Goal: Task Accomplishment & Management: Manage account settings

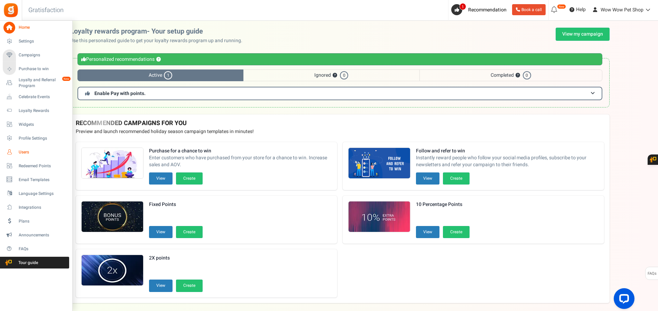
click at [8, 152] on icon at bounding box center [9, 152] width 12 height 12
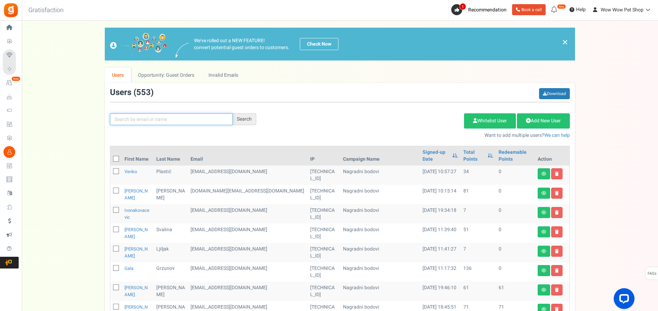
click at [165, 118] on input "text" at bounding box center [171, 119] width 123 height 12
type input "BEKAFI"
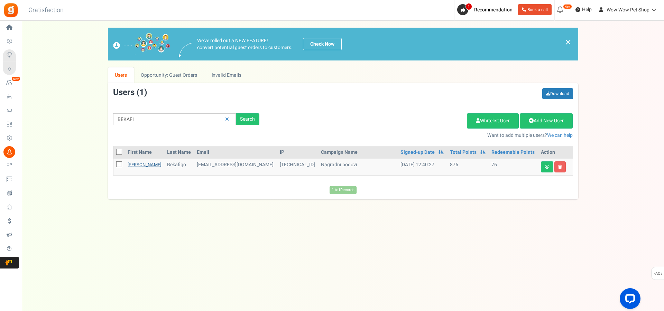
click at [133, 166] on link "[PERSON_NAME]" at bounding box center [145, 165] width 34 height 7
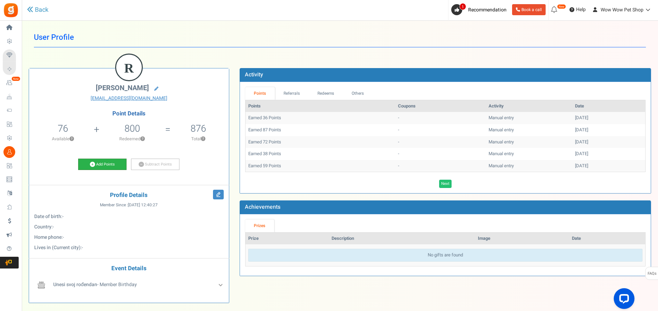
click at [118, 163] on link "Add Points" at bounding box center [102, 165] width 48 height 12
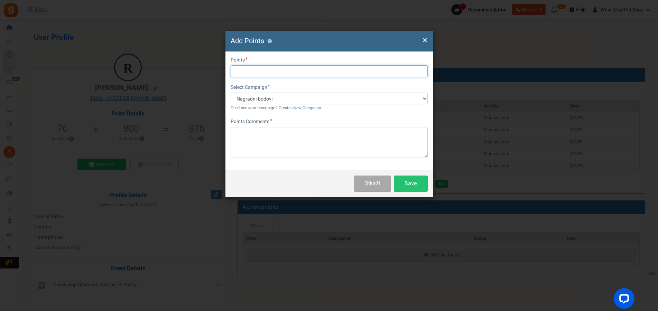
click at [262, 71] on input "text" at bounding box center [329, 71] width 197 height 12
type input "61"
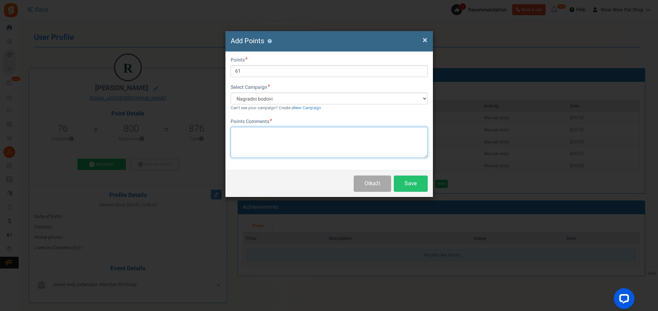
click at [284, 138] on textarea at bounding box center [329, 142] width 197 height 31
type textarea "Račun br."
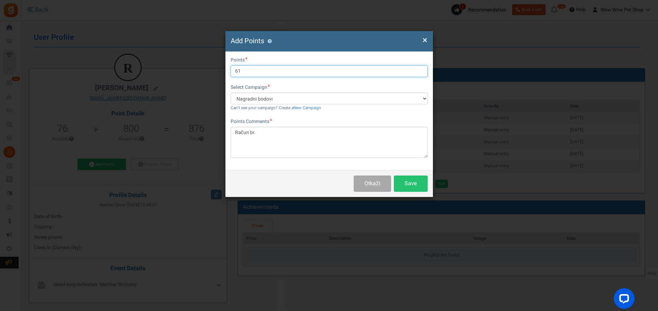
click at [256, 70] on input "61" at bounding box center [329, 71] width 197 height 12
type input "62"
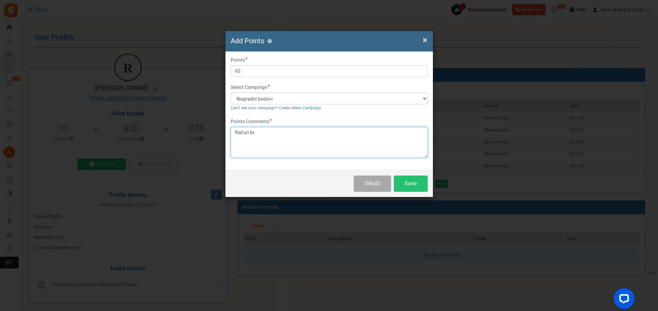
click at [281, 135] on textarea "Račun br." at bounding box center [329, 142] width 197 height 31
type textarea "Račun br. 1289"
click at [409, 184] on button "Save" at bounding box center [411, 184] width 34 height 16
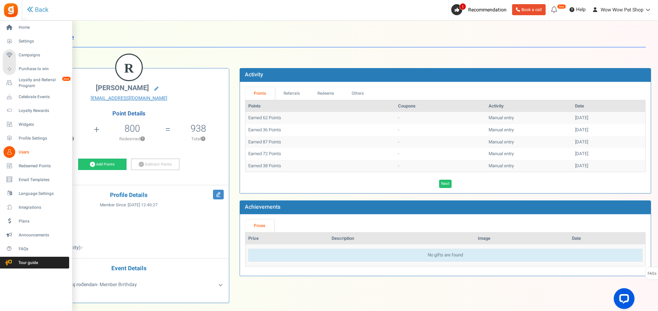
click at [11, 154] on icon at bounding box center [9, 152] width 12 height 12
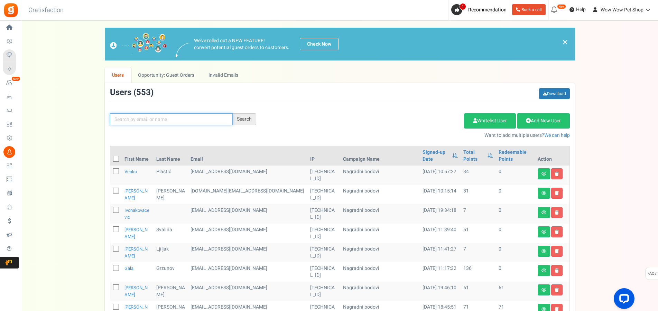
click at [166, 120] on input "text" at bounding box center [171, 119] width 123 height 12
type input "barić"
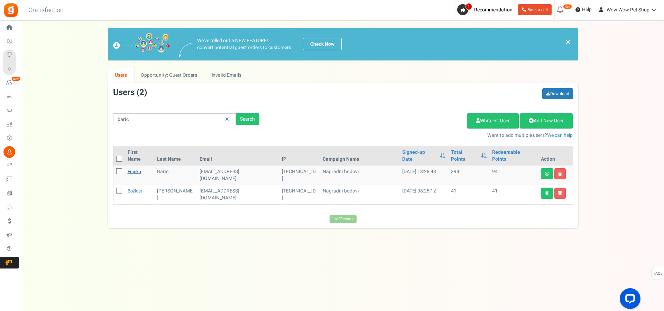
click at [131, 168] on link "Franka" at bounding box center [134, 171] width 13 height 7
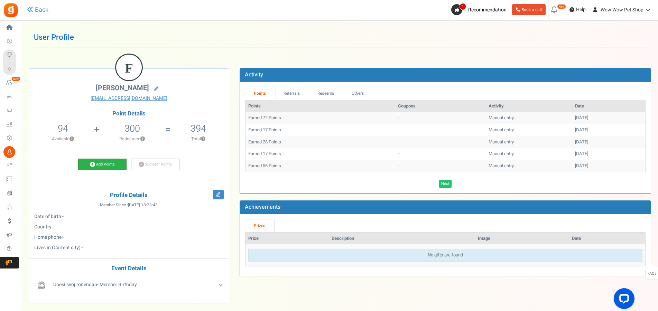
click at [97, 162] on link "Add Points" at bounding box center [102, 165] width 48 height 12
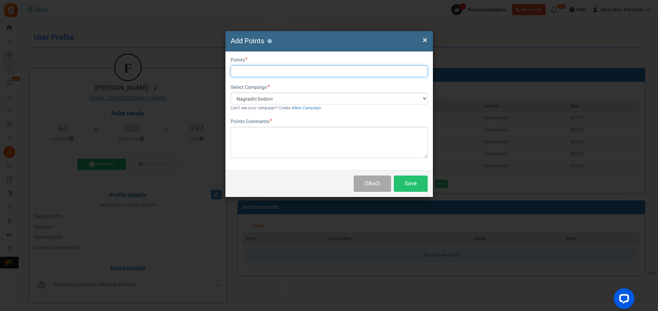
click at [294, 70] on input "text" at bounding box center [329, 71] width 197 height 12
type input "31"
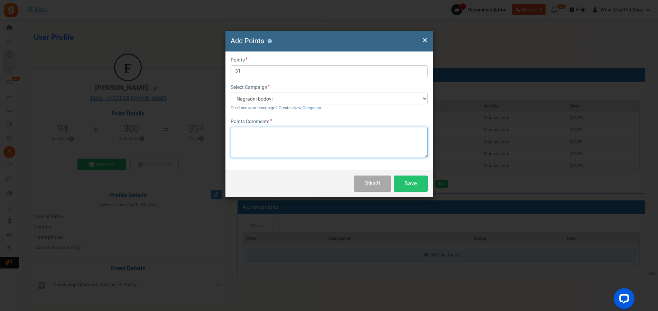
click at [303, 142] on textarea at bounding box center [329, 142] width 197 height 31
type textarea "Račun br. 1290"
click at [413, 184] on button "Save" at bounding box center [411, 184] width 34 height 16
